Goal: Task Accomplishment & Management: Manage account settings

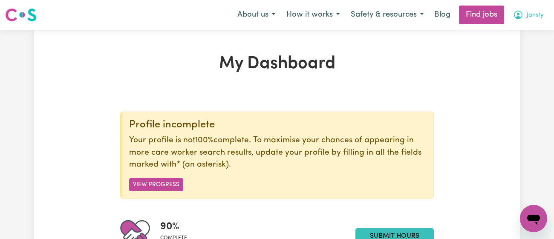
click at [531, 17] on span "Jansty" at bounding box center [535, 15] width 17 height 9
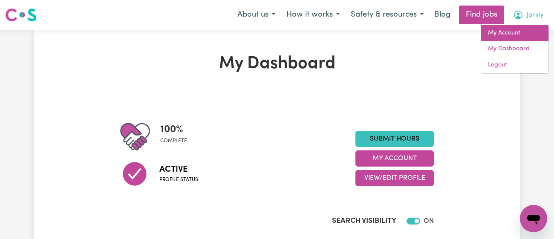
click at [519, 35] on link "My Account" at bounding box center [514, 33] width 67 height 16
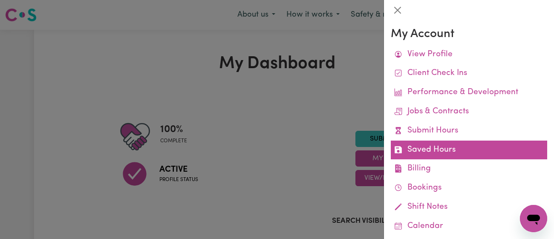
click at [485, 142] on link "Saved Hours" at bounding box center [469, 150] width 157 height 19
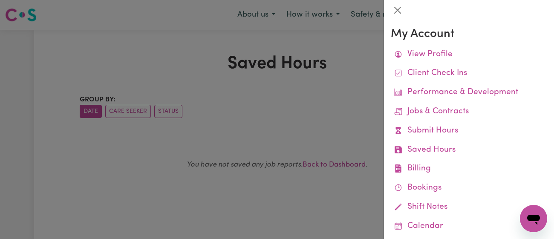
click at [334, 51] on div at bounding box center [277, 119] width 554 height 239
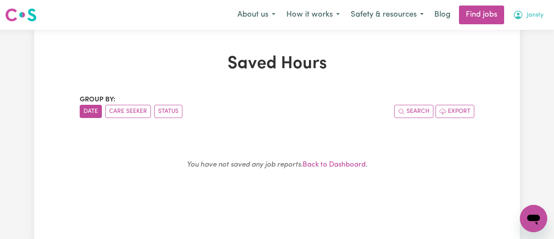
click at [522, 13] on icon "My Account" at bounding box center [518, 15] width 9 height 9
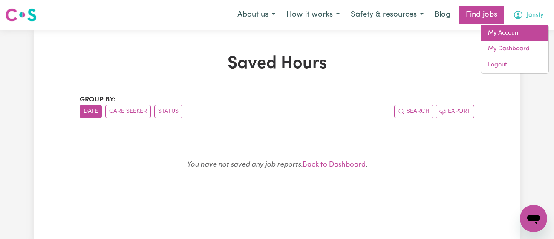
click at [515, 33] on link "My Account" at bounding box center [514, 33] width 67 height 16
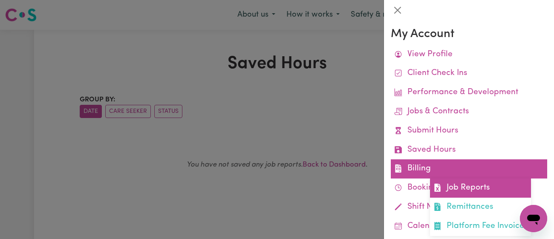
click at [475, 181] on link "Job Reports" at bounding box center [480, 188] width 101 height 19
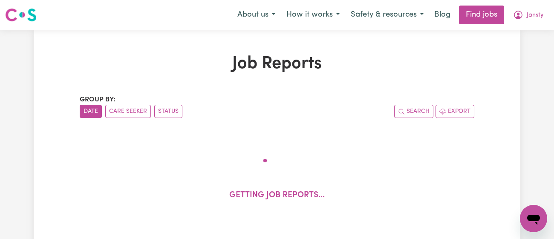
click at [313, 93] on div "Job Reports Group by: Date Care Seeker Status Search Export Getting job reports…" at bounding box center [277, 192] width 405 height 277
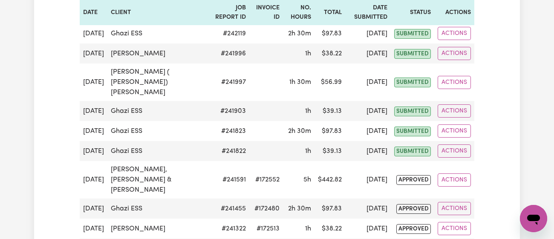
scroll to position [157, 0]
